Goal: Check status: Check status

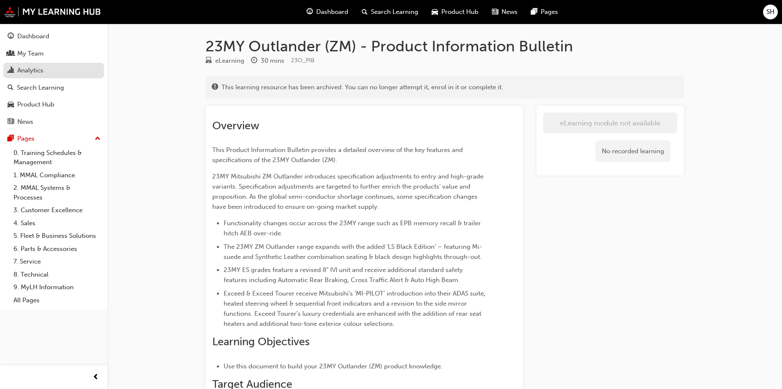
click at [31, 71] on div "Analytics" at bounding box center [30, 71] width 26 height 10
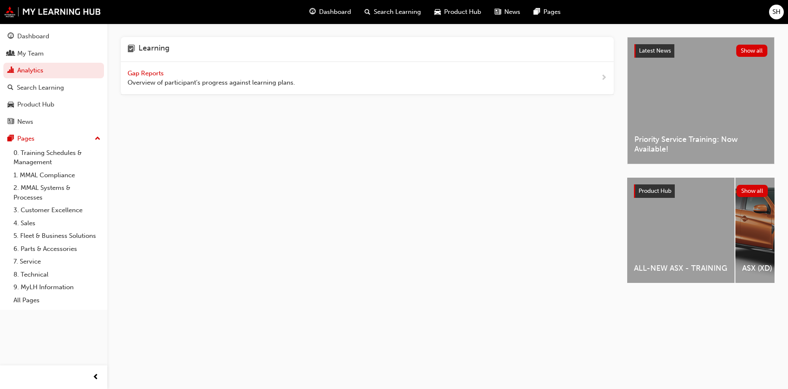
click at [145, 75] on span "Gap Reports" at bounding box center [147, 73] width 38 height 8
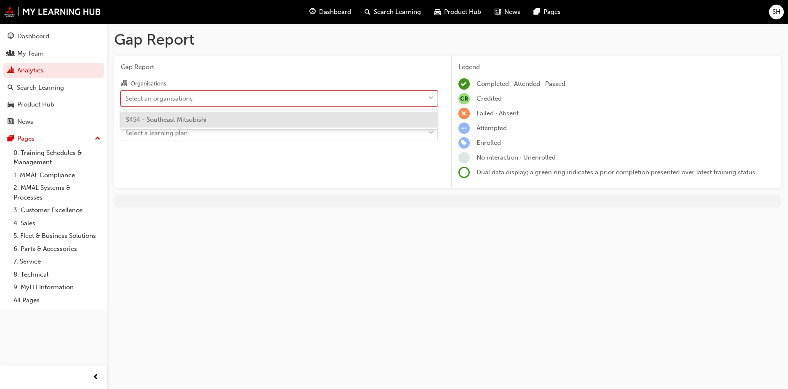
click at [201, 96] on div "Select an organisations" at bounding box center [273, 98] width 304 height 15
click at [126, 96] on input "Organisations option S454 - Southeast Mitsubishi focused, 1 of 1. 1 result avai…" at bounding box center [125, 97] width 1 height 7
click at [202, 118] on span "S454 - Southeast Mitsubishi" at bounding box center [166, 120] width 81 height 8
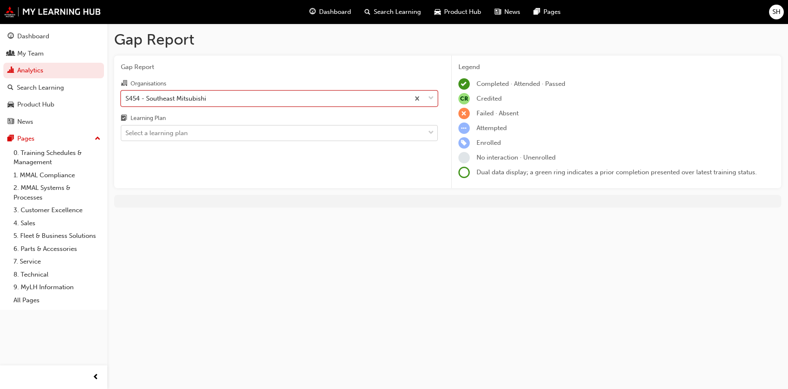
click at [200, 136] on div "Select a learning plan" at bounding box center [273, 133] width 304 height 15
click at [126, 136] on input "Learning Plan Select a learning plan" at bounding box center [125, 132] width 1 height 7
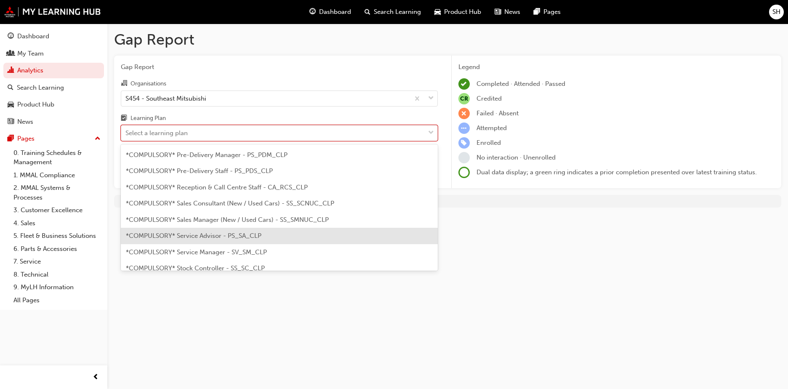
scroll to position [211, 0]
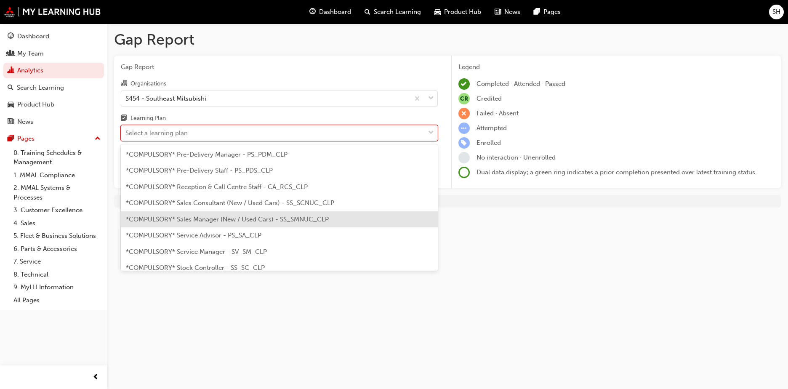
click at [210, 221] on span "*COMPULSORY* Sales Manager (New / Used Cars) - SS_SMNUC_CLP" at bounding box center [227, 220] width 203 height 8
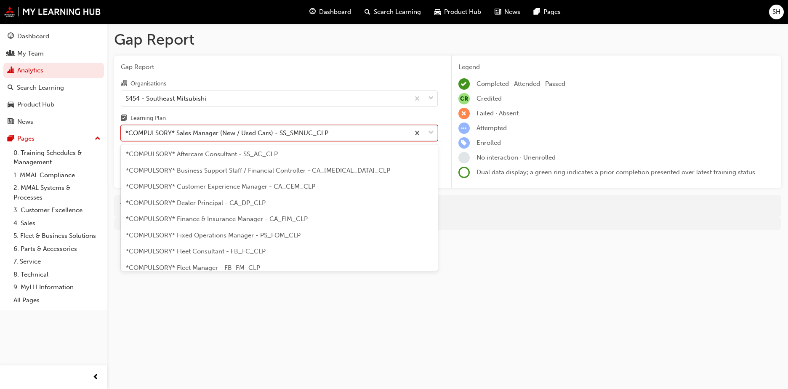
click at [218, 133] on div "*COMPULSORY* Sales Manager (New / Used Cars) - SS_SMNUC_CLP" at bounding box center [226, 133] width 203 height 10
click at [126, 133] on input "Learning Plan option *COMPULSORY* Sales Manager (New / Used Cars) - SS_SMNUC_CL…" at bounding box center [125, 132] width 1 height 7
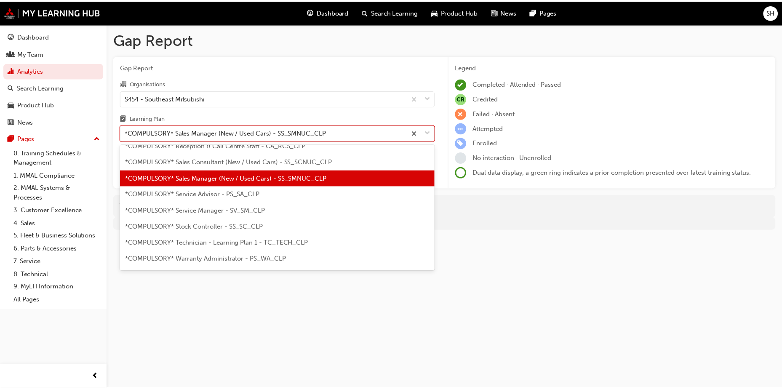
scroll to position [257, 0]
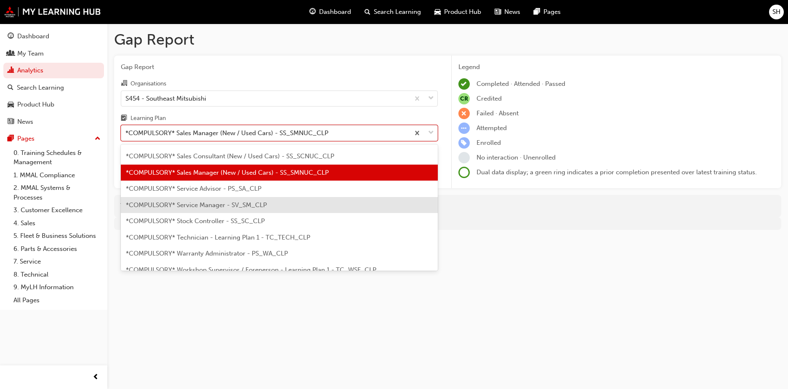
click at [202, 202] on span "*COMPULSORY* Service Manager - SV_SM_CLP" at bounding box center [196, 205] width 141 height 8
